Goal: Navigation & Orientation: Find specific page/section

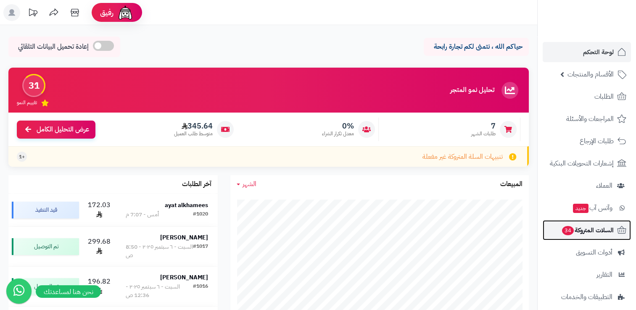
click at [578, 237] on link "السلات المتروكة 34" at bounding box center [587, 230] width 88 height 20
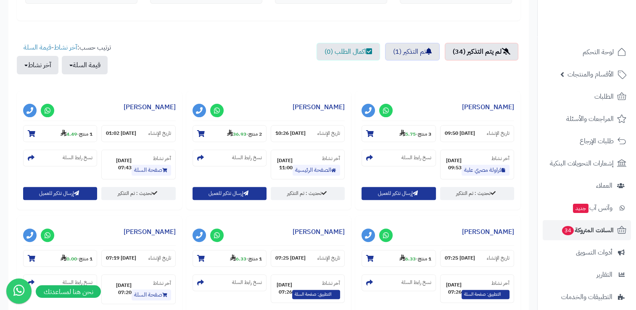
scroll to position [267, 0]
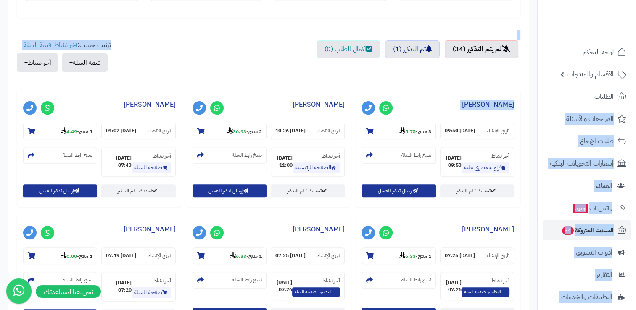
drag, startPoint x: 635, startPoint y: 122, endPoint x: 639, endPoint y: 137, distance: 16.1
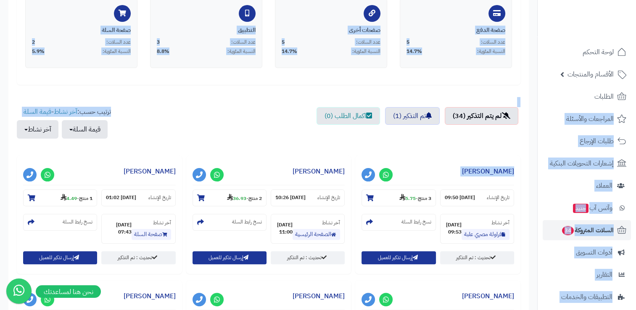
scroll to position [0, 0]
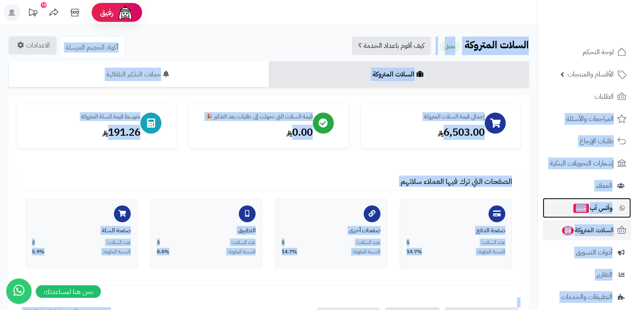
click at [549, 198] on link "وآتس آب جديد" at bounding box center [587, 208] width 88 height 20
